Goal: Navigation & Orientation: Find specific page/section

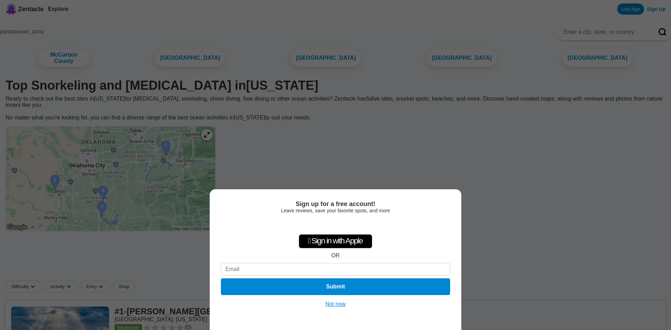
click at [334, 307] on button "Not now" at bounding box center [335, 304] width 25 height 7
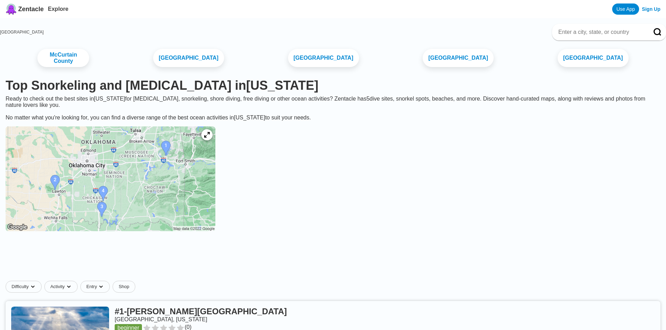
click at [188, 154] on img at bounding box center [111, 178] width 210 height 105
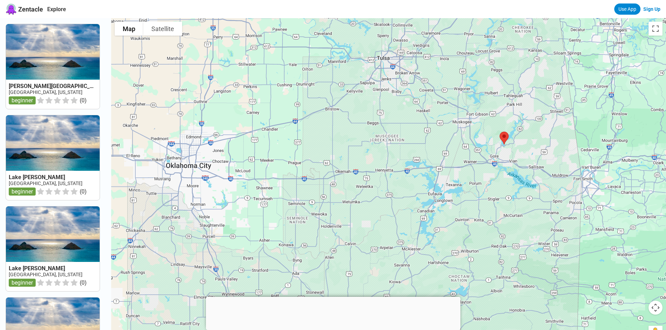
drag, startPoint x: 563, startPoint y: 97, endPoint x: 428, endPoint y: 239, distance: 195.5
click at [428, 239] on div at bounding box center [388, 183] width 555 height 330
